Goal: Task Accomplishment & Management: Manage account settings

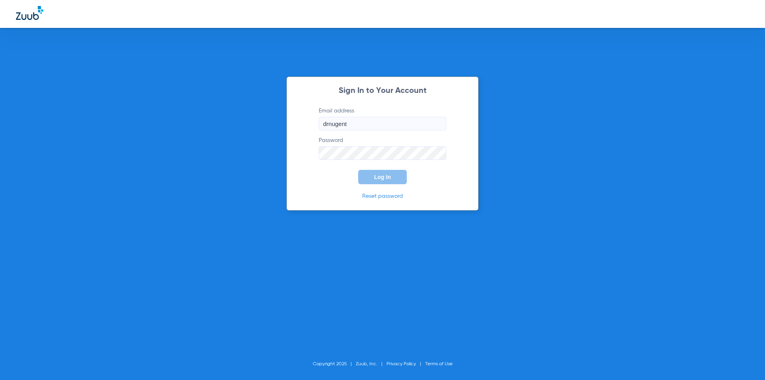
click at [321, 172] on form "Email address drnugent Password Log In" at bounding box center [382, 145] width 151 height 77
click at [327, 180] on form "Email address Invalid email address drnugent Password Log In" at bounding box center [382, 145] width 151 height 77
click at [358, 127] on input "drnugent" at bounding box center [382, 124] width 127 height 14
type input "[EMAIL_ADDRESS][DOMAIN_NAME]"
click at [390, 178] on span "Log In" at bounding box center [382, 177] width 17 height 6
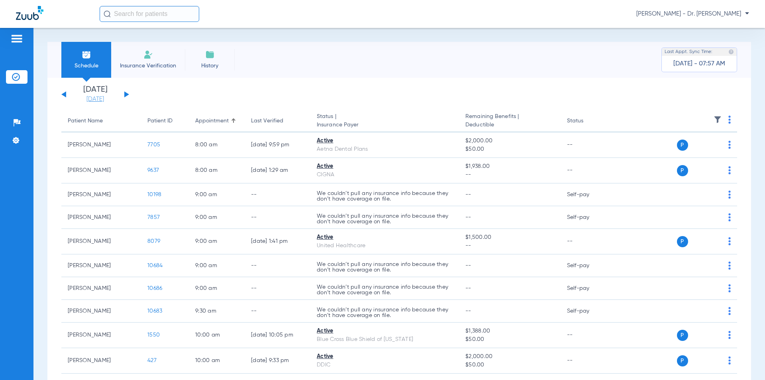
click at [97, 96] on link "[DATE]" at bounding box center [95, 99] width 48 height 8
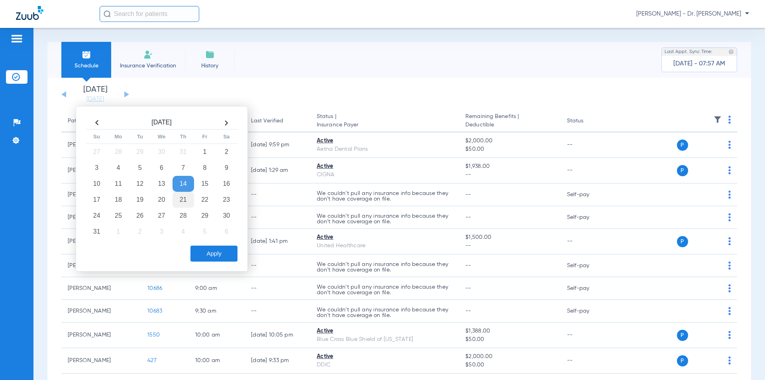
click at [181, 195] on td "21" at bounding box center [183, 200] width 22 height 16
click at [202, 251] on button "Apply" at bounding box center [213, 253] width 47 height 16
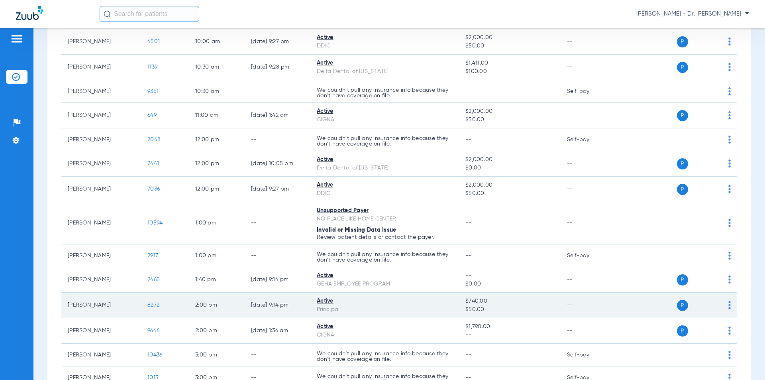
scroll to position [390, 0]
